Goal: Information Seeking & Learning: Learn about a topic

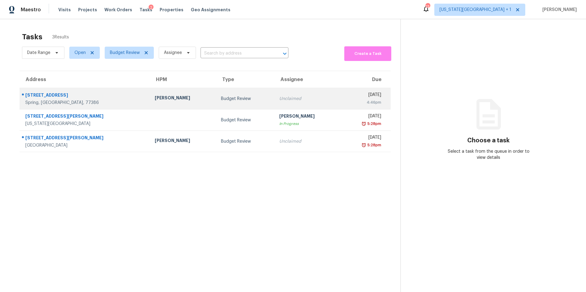
click at [113, 99] on div "31022 Kingsway Park Ln" at bounding box center [85, 96] width 120 height 8
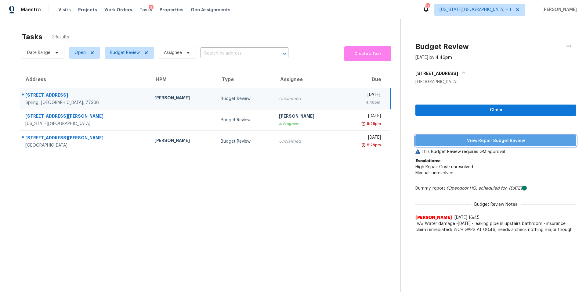
click at [446, 141] on span "View Repair Budget Review" at bounding box center [495, 141] width 151 height 8
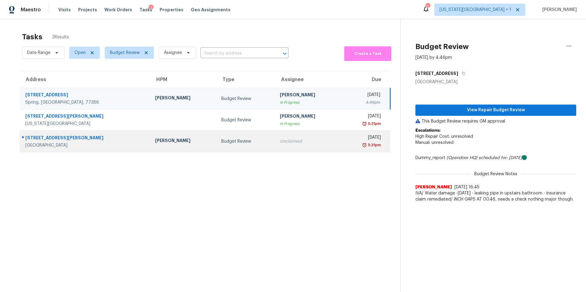
click at [150, 140] on td "Tyler Waltz" at bounding box center [183, 141] width 66 height 21
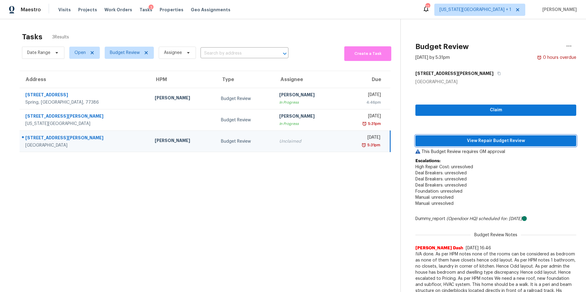
click at [473, 139] on span "View Repair Budget Review" at bounding box center [495, 141] width 151 height 8
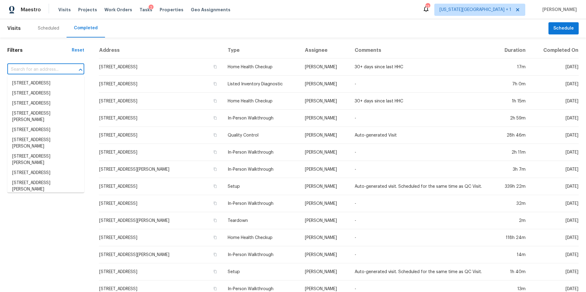
click at [42, 72] on input "text" at bounding box center [37, 69] width 60 height 9
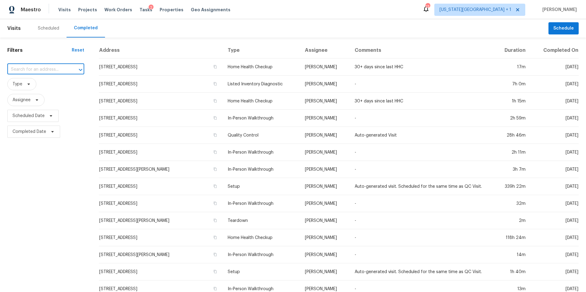
paste input "1614 N Travis Ave, Cleveland, TX 77327"
type input "1614 N Travis Ave, Cleveland, TX 77327"
click at [45, 84] on li "1614 N Travis Ave, Cleveland, TX 77327" at bounding box center [45, 86] width 77 height 16
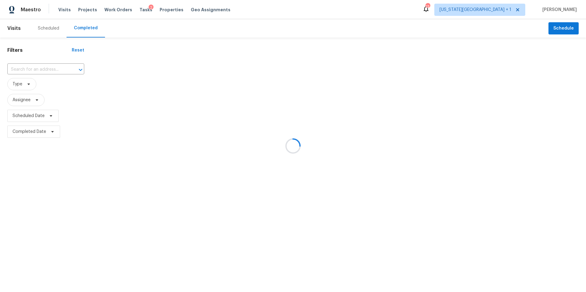
type input "1614 N Travis Ave, Cleveland, TX 77327"
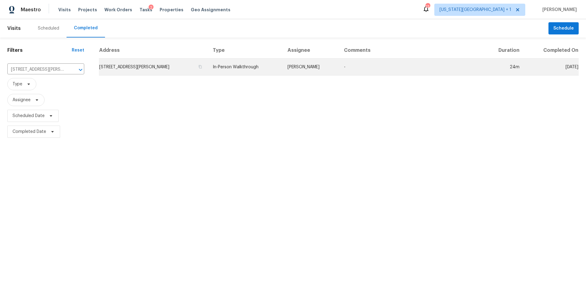
click at [156, 65] on td "1614 N Travis Ave, Cleveland, TX 77327" at bounding box center [153, 67] width 109 height 17
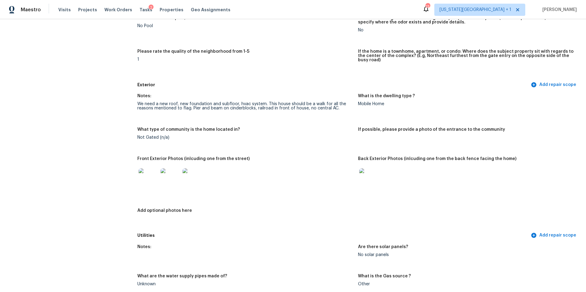
scroll to position [173, 0]
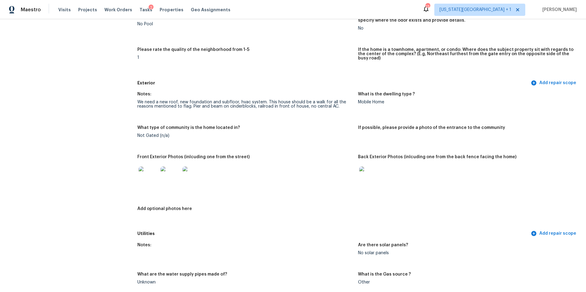
click at [152, 170] on img at bounding box center [148, 177] width 20 height 20
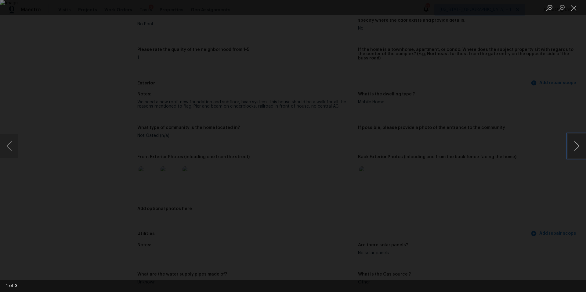
click at [576, 148] on button "Next image" at bounding box center [576, 146] width 18 height 24
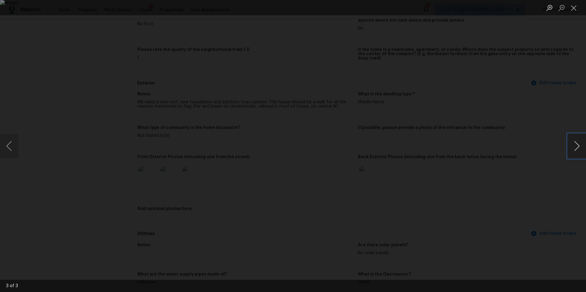
click at [576, 148] on button "Next image" at bounding box center [576, 146] width 18 height 24
click at [510, 137] on div "Lightbox" at bounding box center [293, 146] width 586 height 292
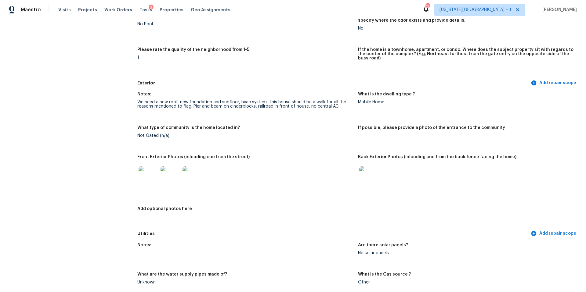
click at [368, 173] on img at bounding box center [369, 177] width 20 height 20
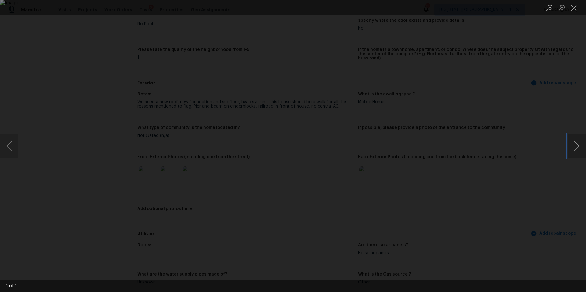
click at [577, 151] on button "Next image" at bounding box center [576, 146] width 18 height 24
click at [541, 165] on div "Lightbox" at bounding box center [293, 146] width 586 height 292
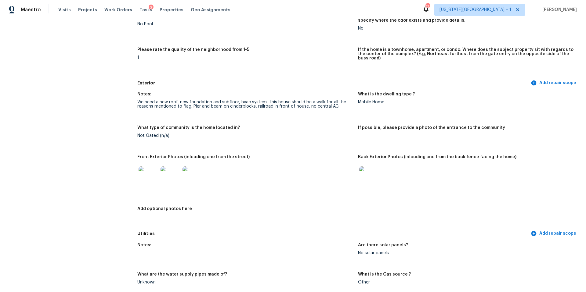
click at [145, 169] on img at bounding box center [148, 177] width 20 height 20
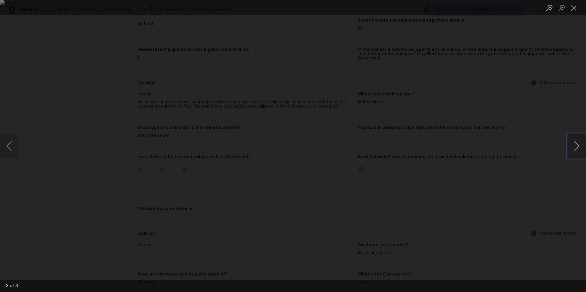
click at [579, 148] on button "Next image" at bounding box center [576, 146] width 18 height 24
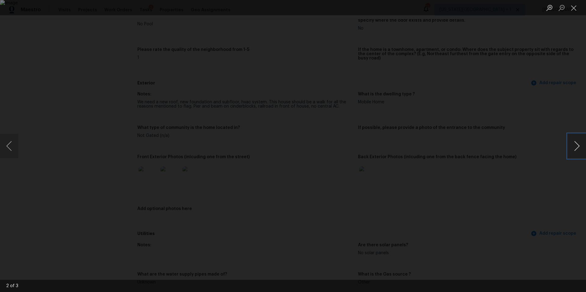
click at [579, 148] on button "Next image" at bounding box center [576, 146] width 18 height 24
click at [507, 106] on div "Lightbox" at bounding box center [293, 146] width 586 height 292
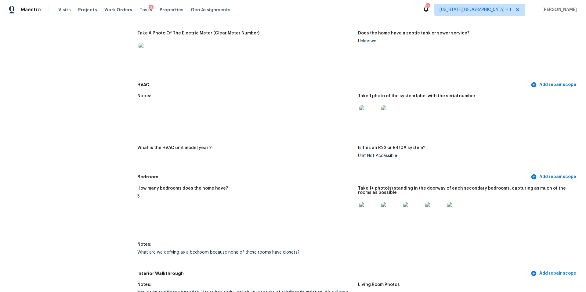
scroll to position [526, 0]
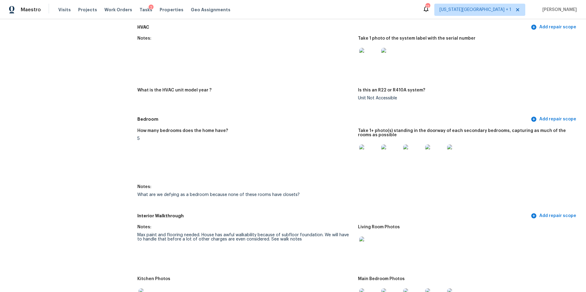
click at [371, 149] on img at bounding box center [369, 155] width 20 height 20
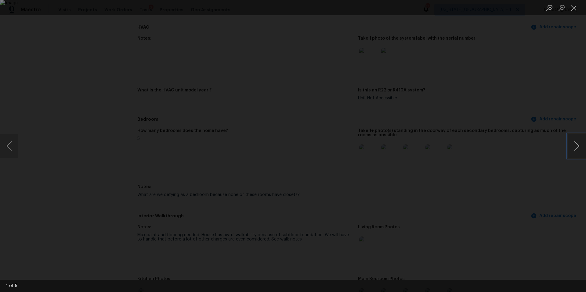
click at [579, 151] on button "Next image" at bounding box center [576, 146] width 18 height 24
click at [507, 68] on div "Lightbox" at bounding box center [293, 146] width 586 height 292
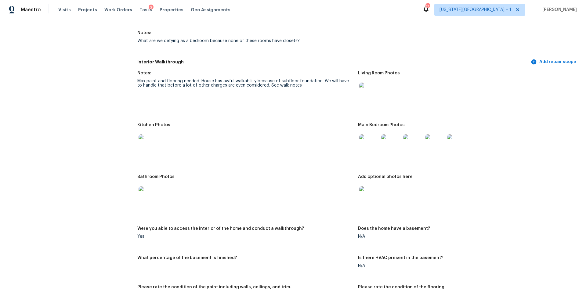
scroll to position [698, 0]
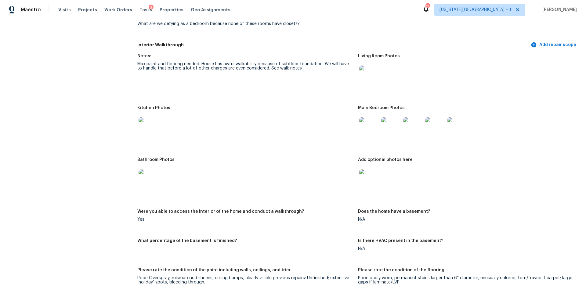
click at [145, 127] on img at bounding box center [148, 127] width 20 height 20
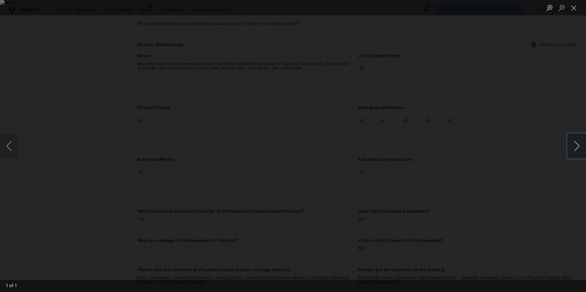
click at [579, 149] on button "Next image" at bounding box center [576, 146] width 18 height 24
click at [548, 124] on div "Lightbox" at bounding box center [293, 146] width 586 height 292
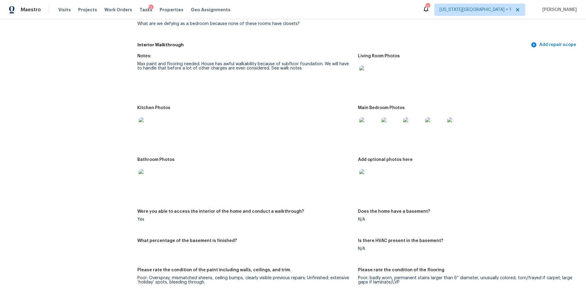
click at [149, 177] on img at bounding box center [148, 179] width 20 height 20
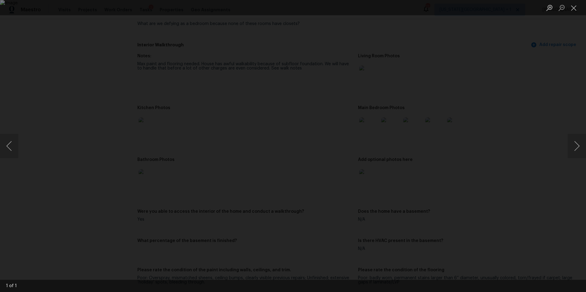
click at [523, 138] on div "Lightbox" at bounding box center [293, 146] width 586 height 292
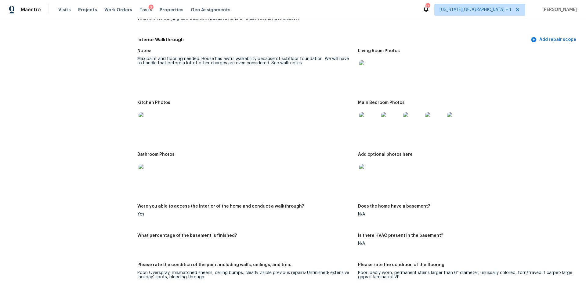
scroll to position [704, 0]
click at [375, 174] on img at bounding box center [369, 173] width 20 height 20
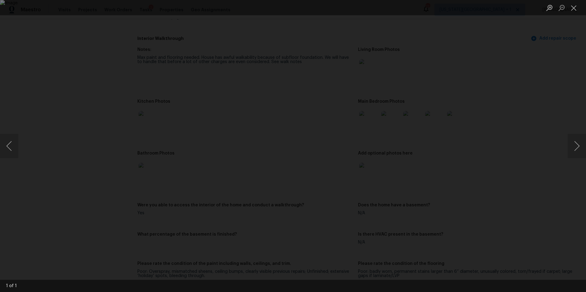
click at [556, 160] on div "Lightbox" at bounding box center [293, 146] width 586 height 292
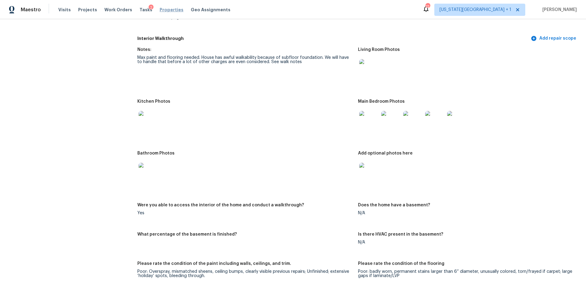
click at [163, 11] on span "Properties" at bounding box center [172, 10] width 24 height 6
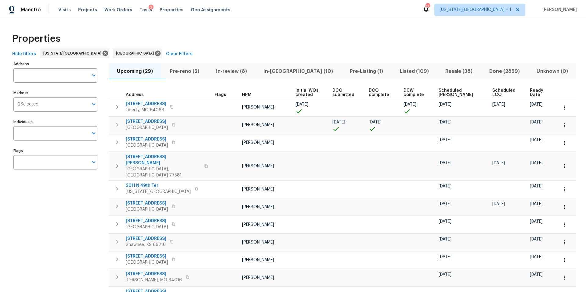
click at [45, 77] on input "Address" at bounding box center [50, 75] width 75 height 14
type input "1571 mission"
click at [37, 91] on li "1571 Mission Springs Dr Katy TX 77450" at bounding box center [55, 91] width 84 height 10
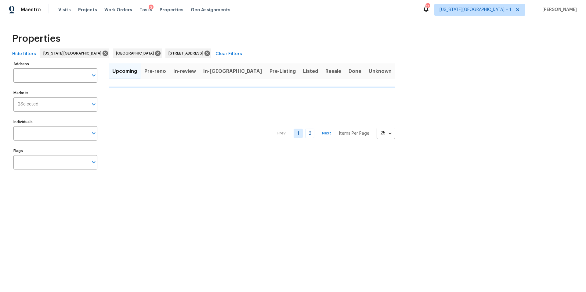
type input "1571 Mission Springs Dr Katy TX 77450"
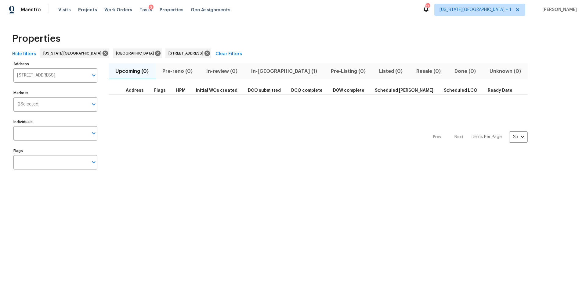
click at [267, 72] on span "In-reno (1)" at bounding box center [284, 71] width 72 height 9
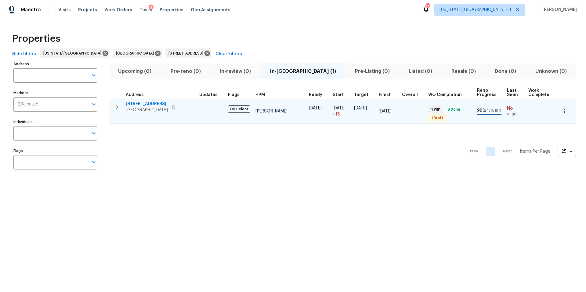
type input "1571 Mission Springs Dr Katy TX 77450"
click at [563, 112] on icon "button" at bounding box center [564, 111] width 6 height 6
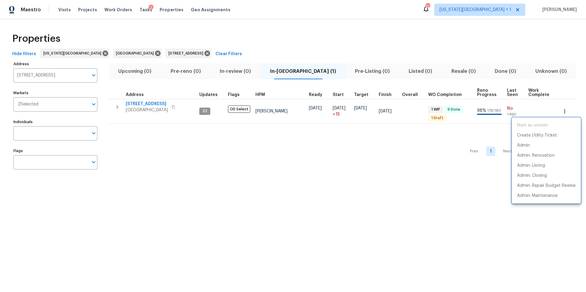
click at [149, 109] on div at bounding box center [293, 146] width 586 height 292
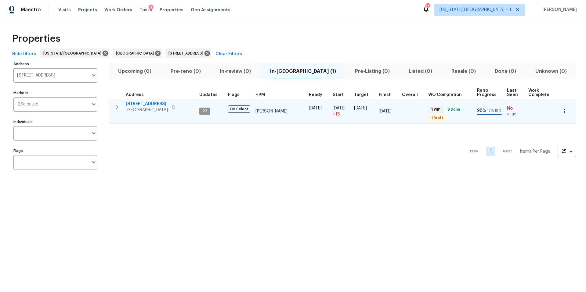
click at [147, 106] on span "1571 Mission Springs Dr" at bounding box center [147, 104] width 42 height 6
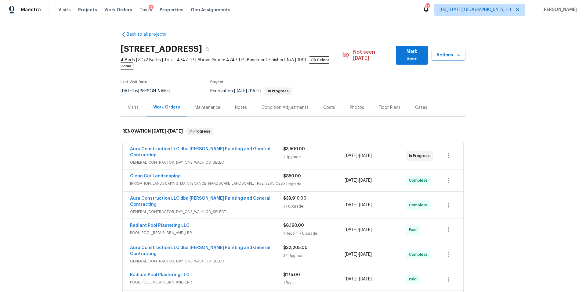
click at [135, 105] on div "Visits" at bounding box center [133, 108] width 11 height 6
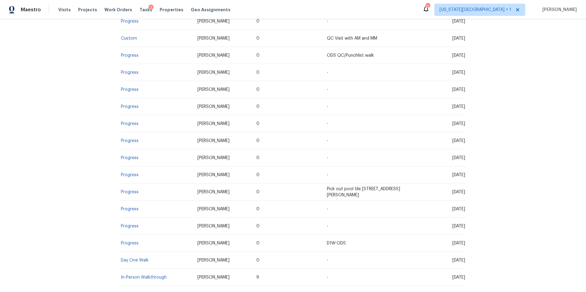
scroll to position [264, 0]
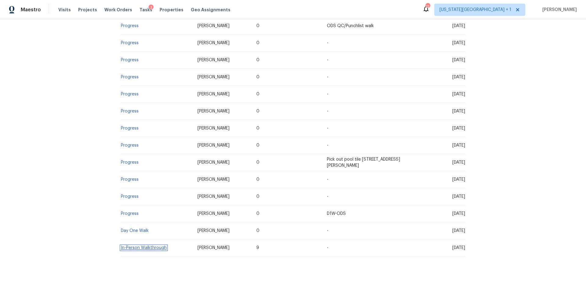
click at [137, 246] on link "In-Person Walkthrough" at bounding box center [144, 248] width 46 height 4
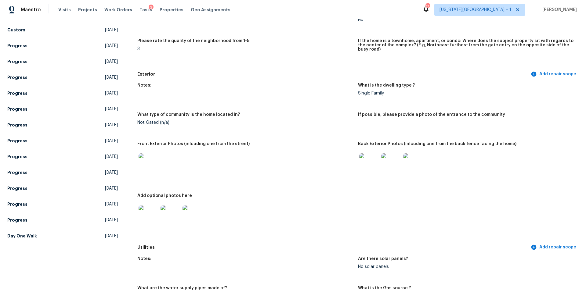
scroll to position [171, 0]
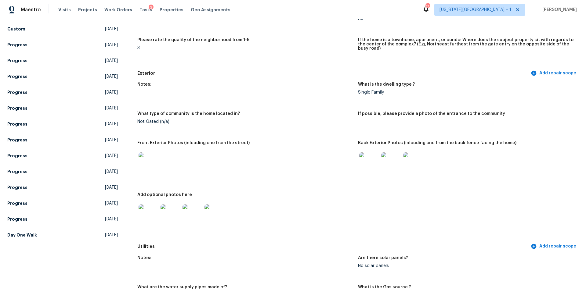
click at [149, 160] on img at bounding box center [148, 162] width 20 height 20
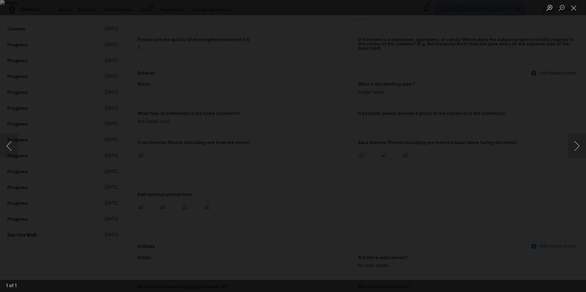
click at [549, 110] on div "Lightbox" at bounding box center [293, 146] width 586 height 292
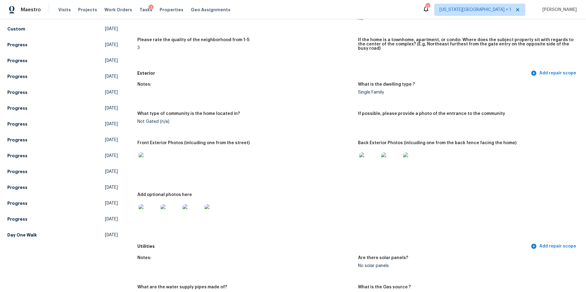
click at [148, 213] on img at bounding box center [148, 214] width 20 height 20
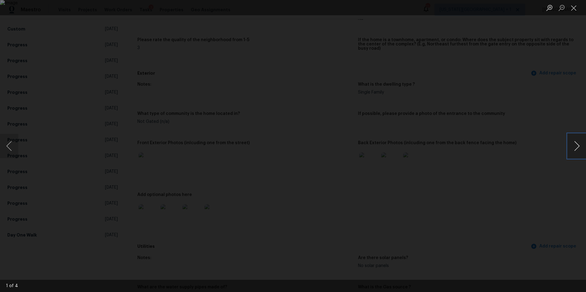
click at [575, 144] on button "Next image" at bounding box center [576, 146] width 18 height 24
click at [577, 145] on button "Next image" at bounding box center [576, 146] width 18 height 24
click at [543, 146] on div "Lightbox" at bounding box center [293, 146] width 586 height 292
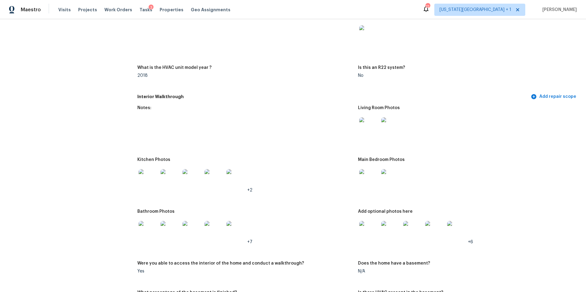
scroll to position [709, 0]
click at [150, 177] on img at bounding box center [148, 179] width 20 height 20
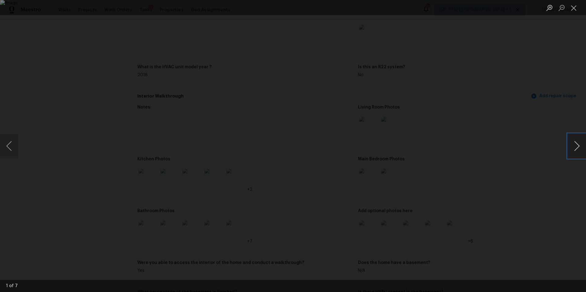
click at [573, 149] on button "Next image" at bounding box center [576, 146] width 18 height 24
click at [579, 148] on button "Next image" at bounding box center [576, 146] width 18 height 24
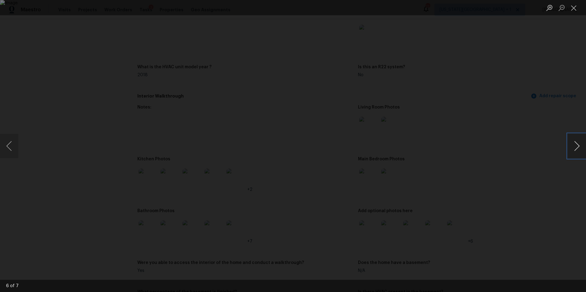
click at [579, 148] on button "Next image" at bounding box center [576, 146] width 18 height 24
click at [575, 10] on button "Close lightbox" at bounding box center [573, 7] width 12 height 11
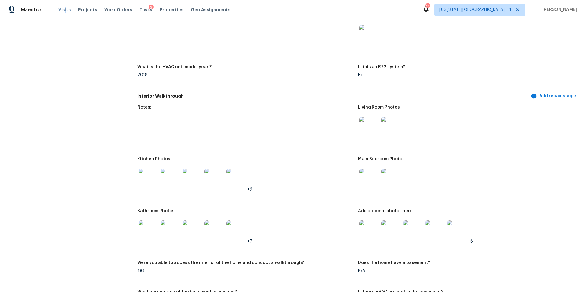
click at [64, 9] on span "Visits" at bounding box center [64, 10] width 13 height 6
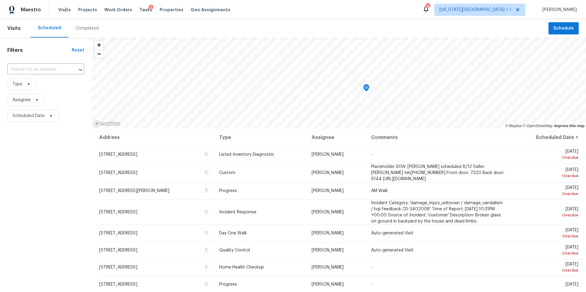
click at [82, 27] on div "Completed" at bounding box center [87, 28] width 23 height 6
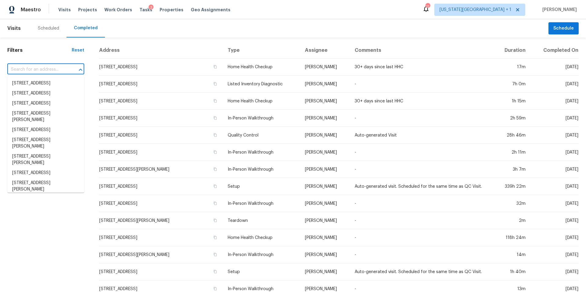
click at [35, 70] on input "text" at bounding box center [37, 69] width 60 height 9
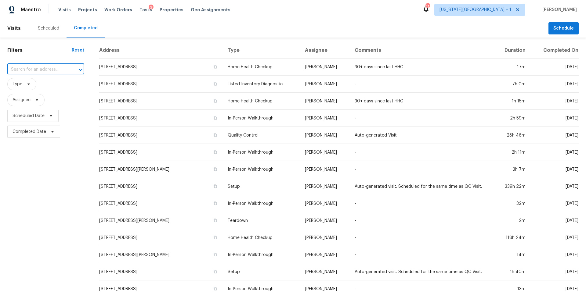
paste input "8034 Fountain St, Houston, TX 77051"
type input "8034 Fountain St, Houston, TX 77051"
click at [31, 87] on li "8034 Fountain St, Houston, TX 77051" at bounding box center [45, 83] width 77 height 10
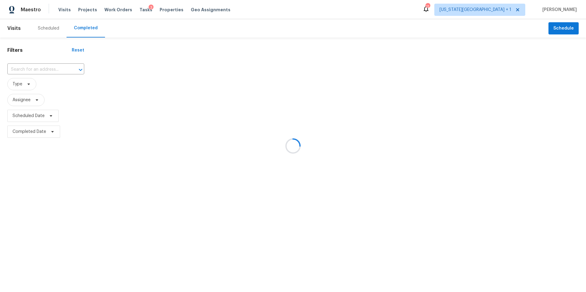
type input "8034 Fountain St, Houston, TX 77051"
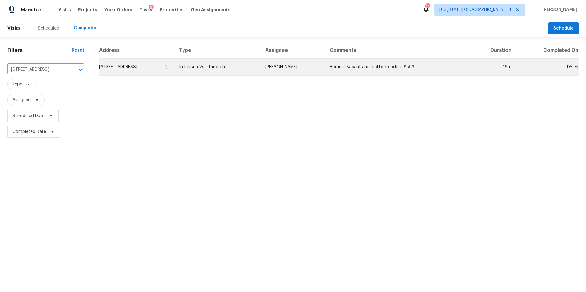
click at [145, 67] on td "8034 Fountain St, Houston, TX 77051" at bounding box center [136, 67] width 75 height 17
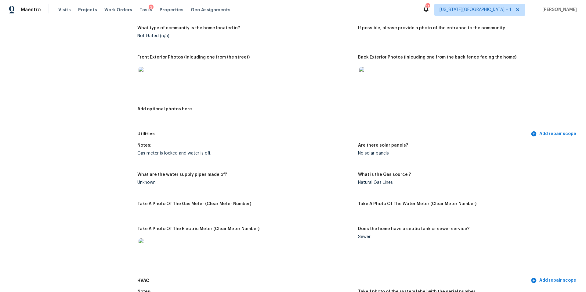
scroll to position [284, 0]
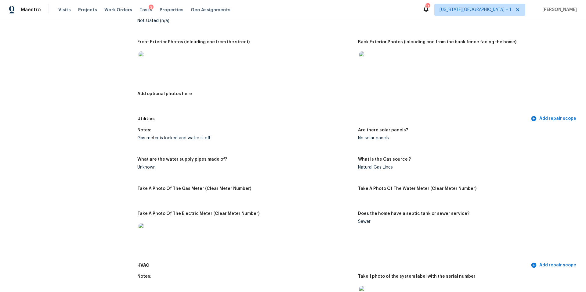
click at [149, 66] on img at bounding box center [148, 62] width 20 height 20
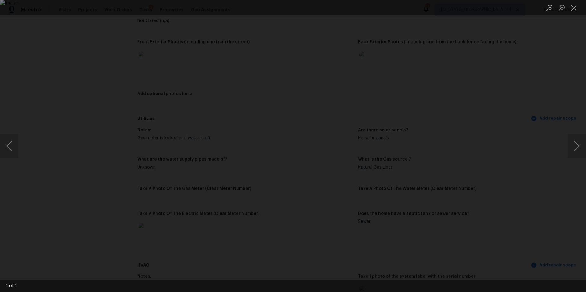
click at [500, 133] on div "Lightbox" at bounding box center [293, 146] width 586 height 292
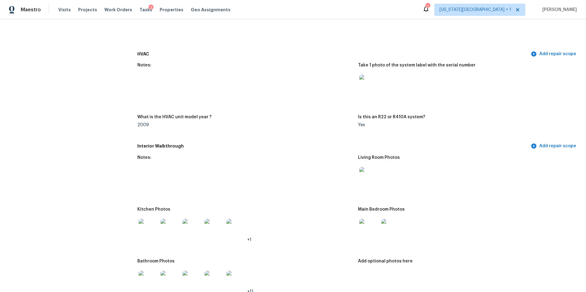
scroll to position [502, 0]
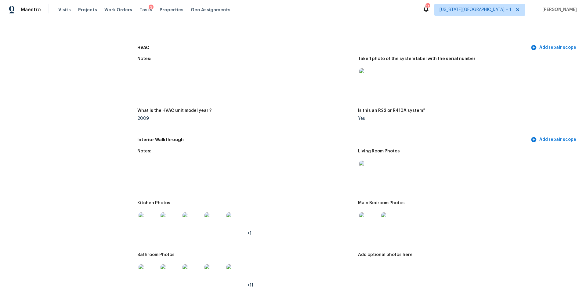
click at [147, 220] on img at bounding box center [148, 223] width 20 height 20
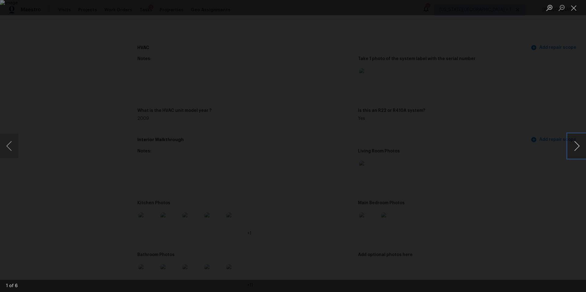
click at [574, 153] on button "Next image" at bounding box center [576, 146] width 18 height 24
click at [546, 164] on div "Lightbox" at bounding box center [293, 146] width 586 height 292
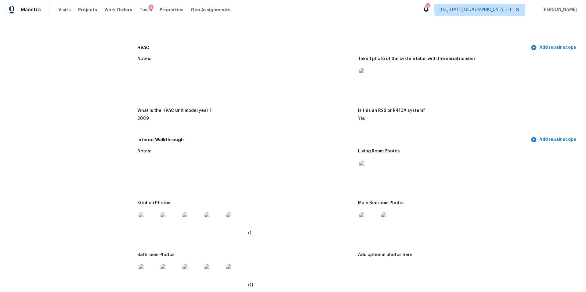
click at [370, 224] on img at bounding box center [369, 223] width 20 height 20
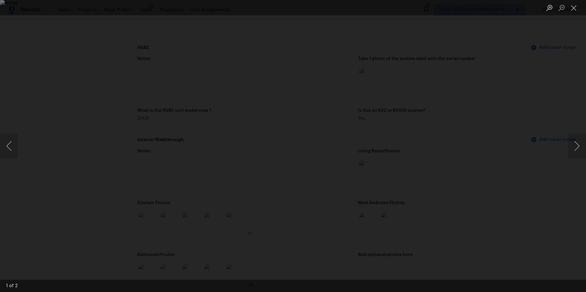
click at [540, 174] on div "Lightbox" at bounding box center [293, 146] width 586 height 292
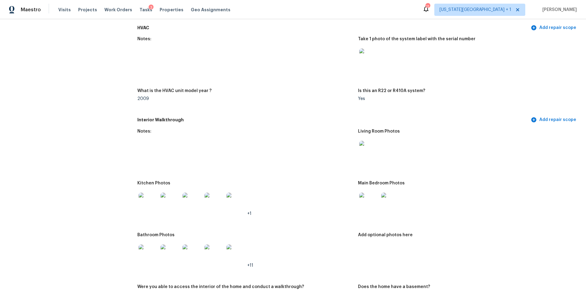
scroll to position [525, 0]
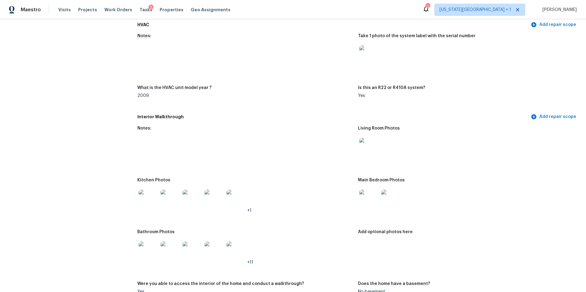
click at [150, 242] on img at bounding box center [148, 252] width 20 height 20
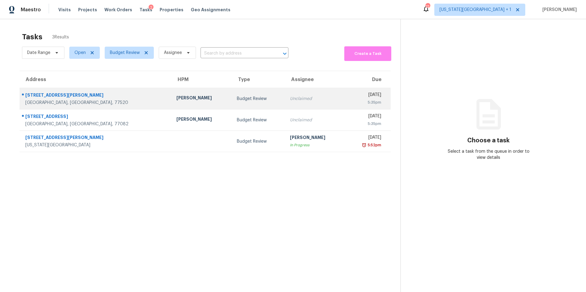
click at [176, 97] on div "[PERSON_NAME]" at bounding box center [201, 99] width 51 height 8
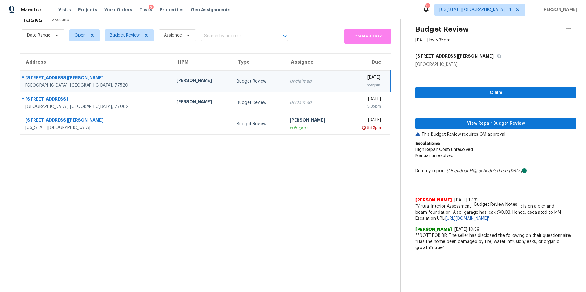
scroll to position [19, 0]
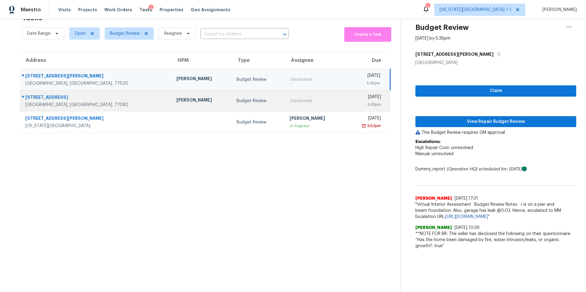
click at [171, 105] on td "[PERSON_NAME]" at bounding box center [201, 100] width 60 height 21
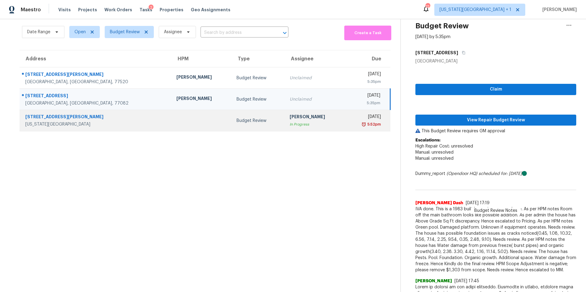
scroll to position [21, 0]
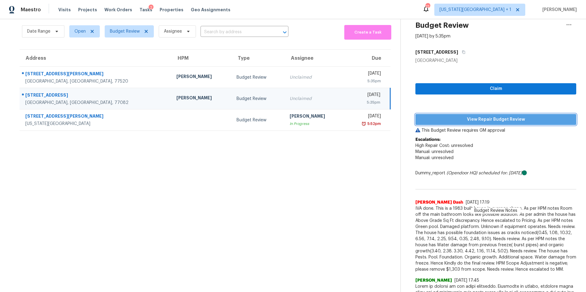
click at [452, 122] on span "View Repair Budget Review" at bounding box center [495, 120] width 151 height 8
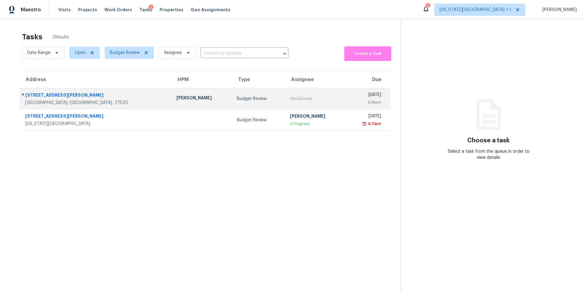
click at [237, 98] on div "Budget Review" at bounding box center [258, 99] width 43 height 6
